Goal: Find specific page/section: Find specific page/section

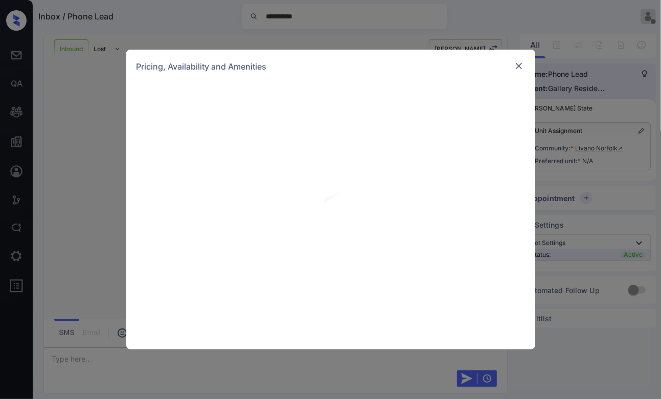
scroll to position [215, 0]
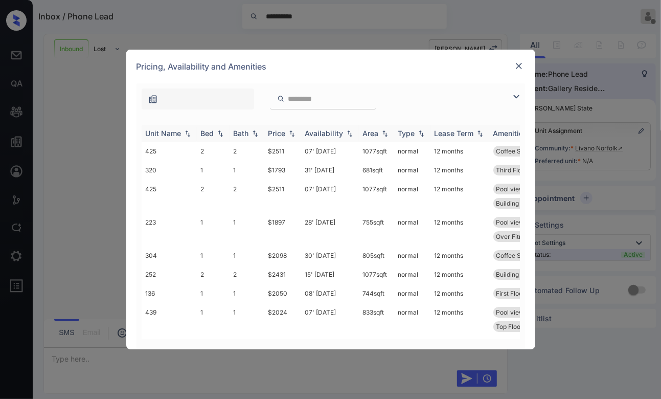
click at [218, 133] on img at bounding box center [220, 133] width 10 height 7
click at [220, 131] on img at bounding box center [220, 133] width 10 height 7
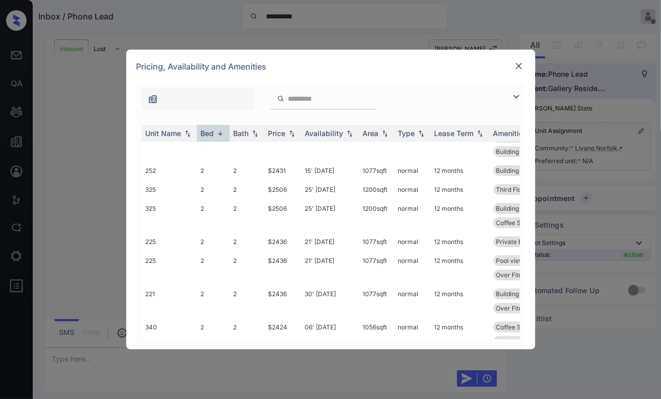
scroll to position [42, 0]
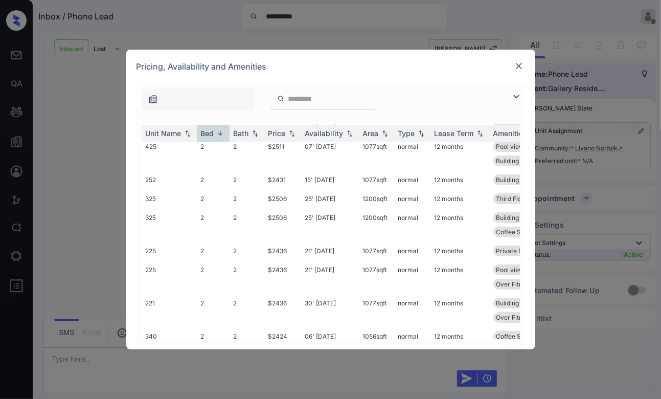
click at [521, 69] on img at bounding box center [519, 66] width 10 height 10
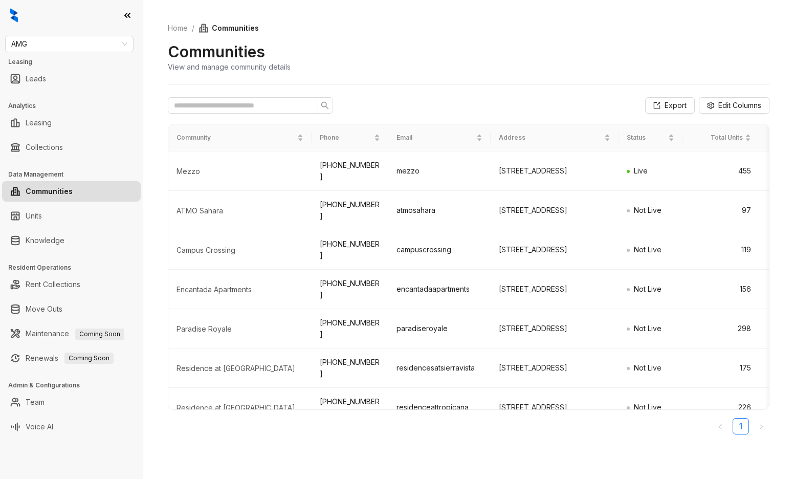
click at [412, 45] on div "Communities View and manage community details" at bounding box center [468, 57] width 601 height 30
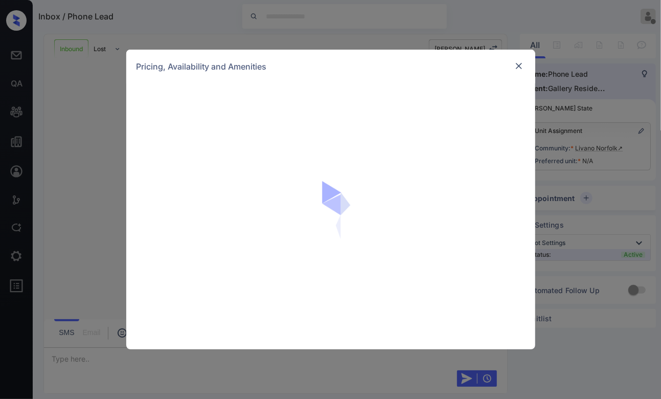
scroll to position [328, 0]
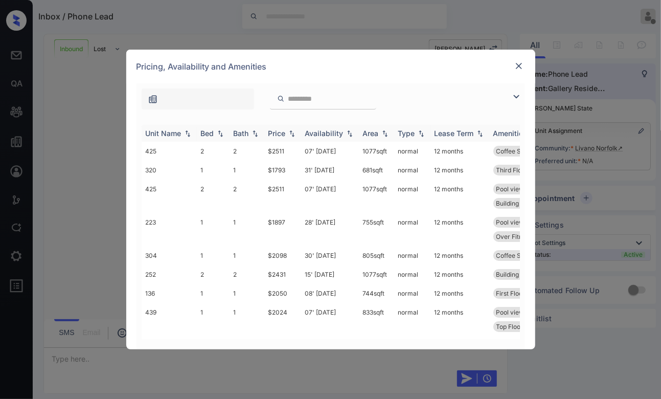
click at [222, 133] on img at bounding box center [220, 133] width 10 height 7
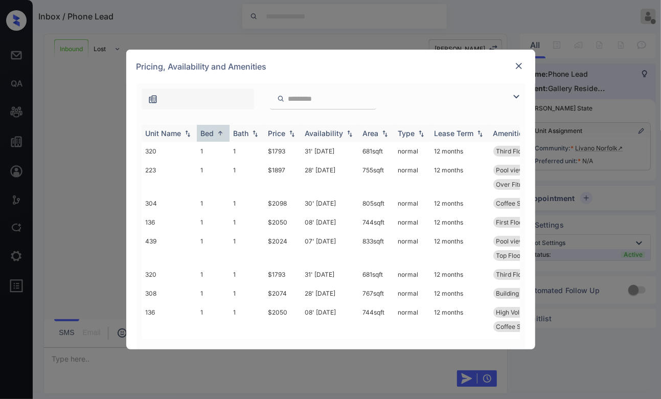
click at [221, 133] on img at bounding box center [220, 133] width 10 height 8
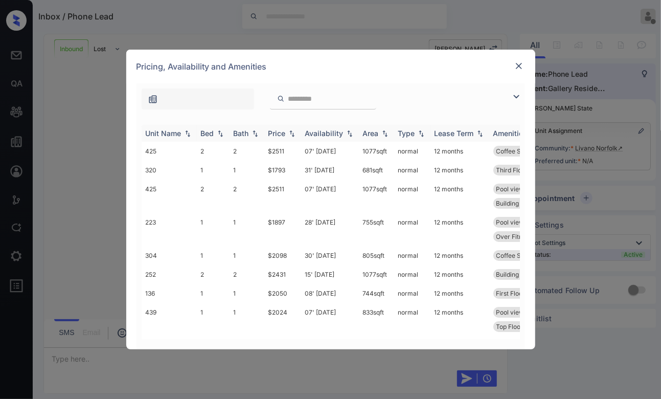
click at [221, 133] on img at bounding box center [220, 133] width 10 height 7
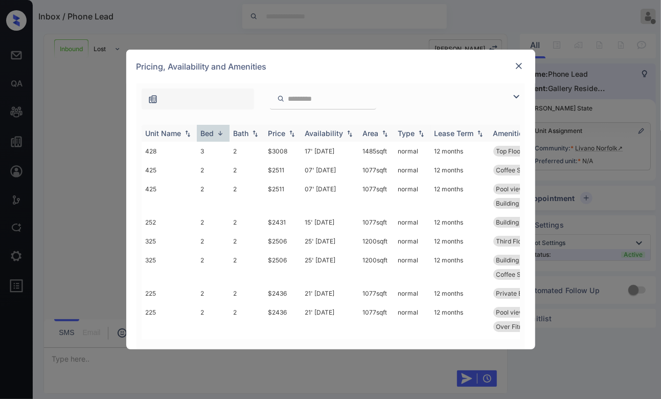
click at [221, 133] on img at bounding box center [220, 133] width 10 height 8
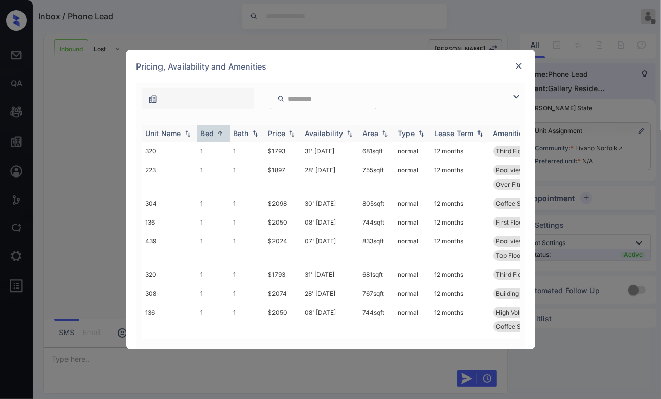
click at [221, 133] on img at bounding box center [220, 133] width 10 height 8
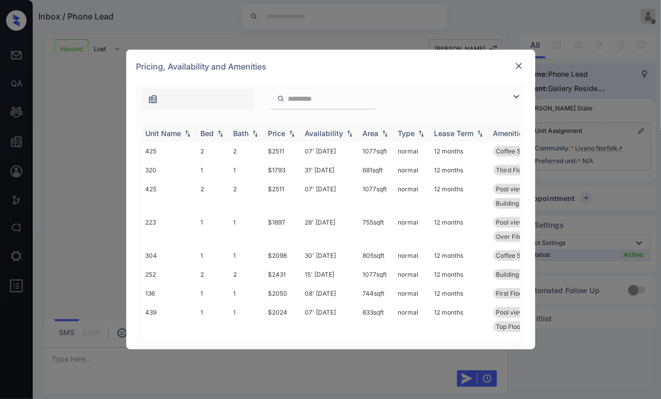
click at [221, 133] on img at bounding box center [220, 133] width 10 height 7
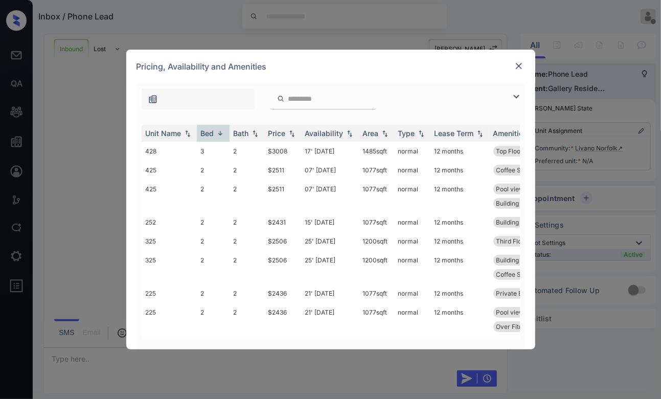
click at [518, 64] on img at bounding box center [519, 66] width 10 height 10
